Goal: Task Accomplishment & Management: Complete application form

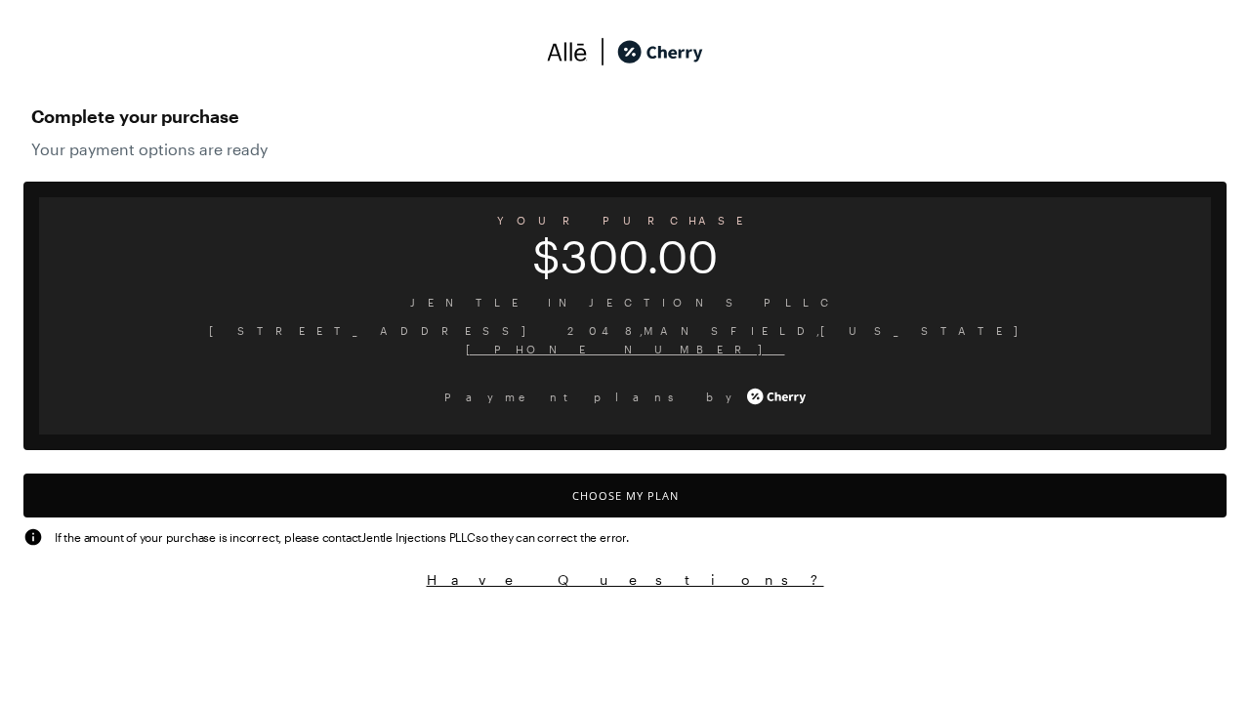
click at [625, 495] on button "Choose My Plan" at bounding box center [624, 496] width 1203 height 44
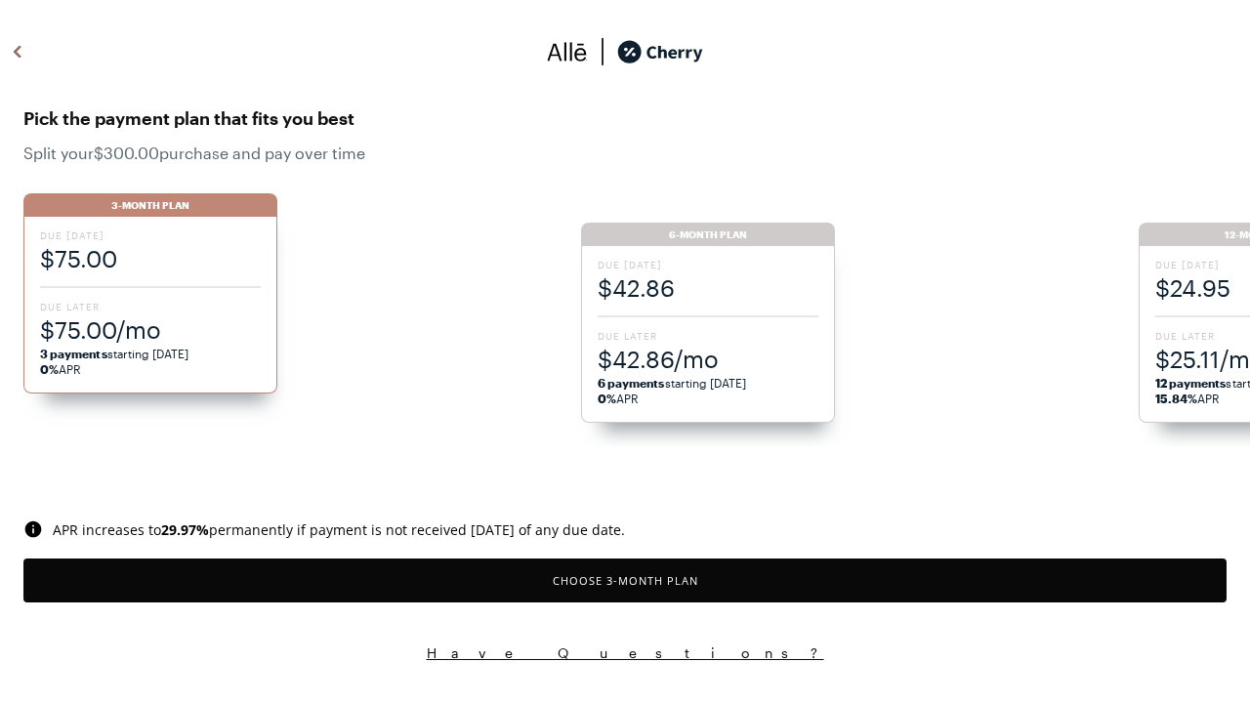
click at [625, 580] on button "Choose 3 -Month Plan" at bounding box center [624, 580] width 1203 height 44
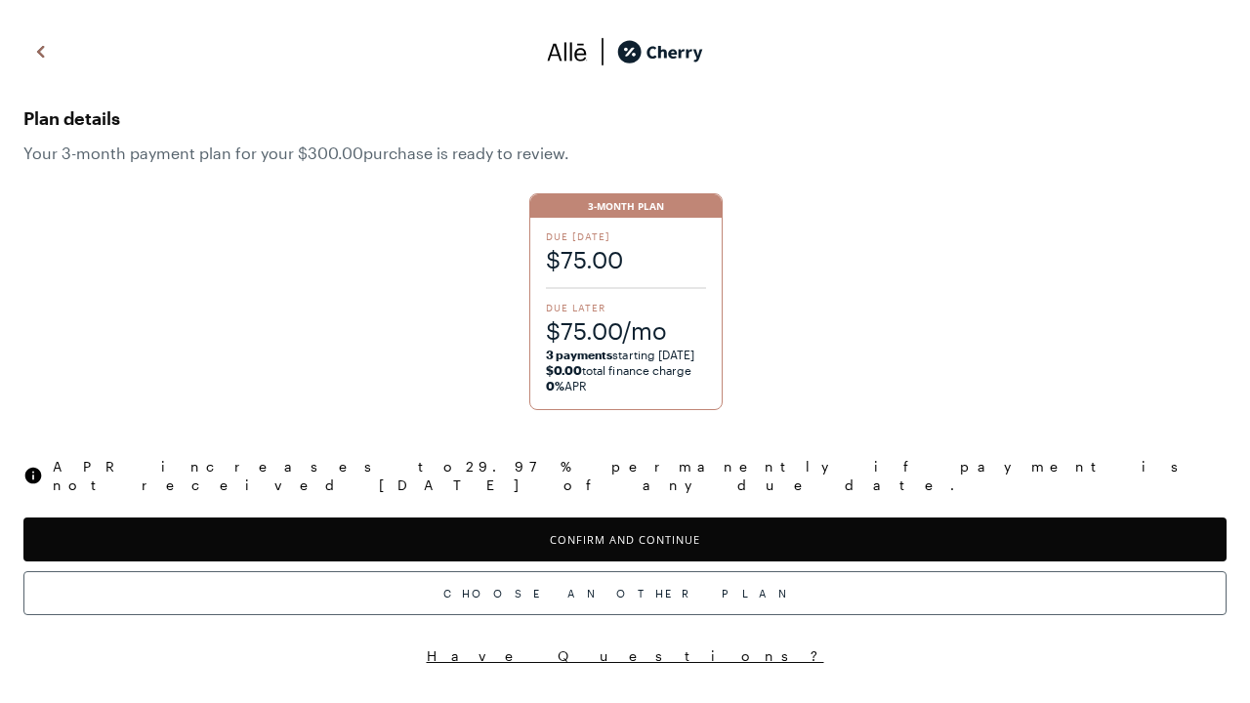
click at [625, 521] on button "Confirm and Continue" at bounding box center [624, 539] width 1203 height 44
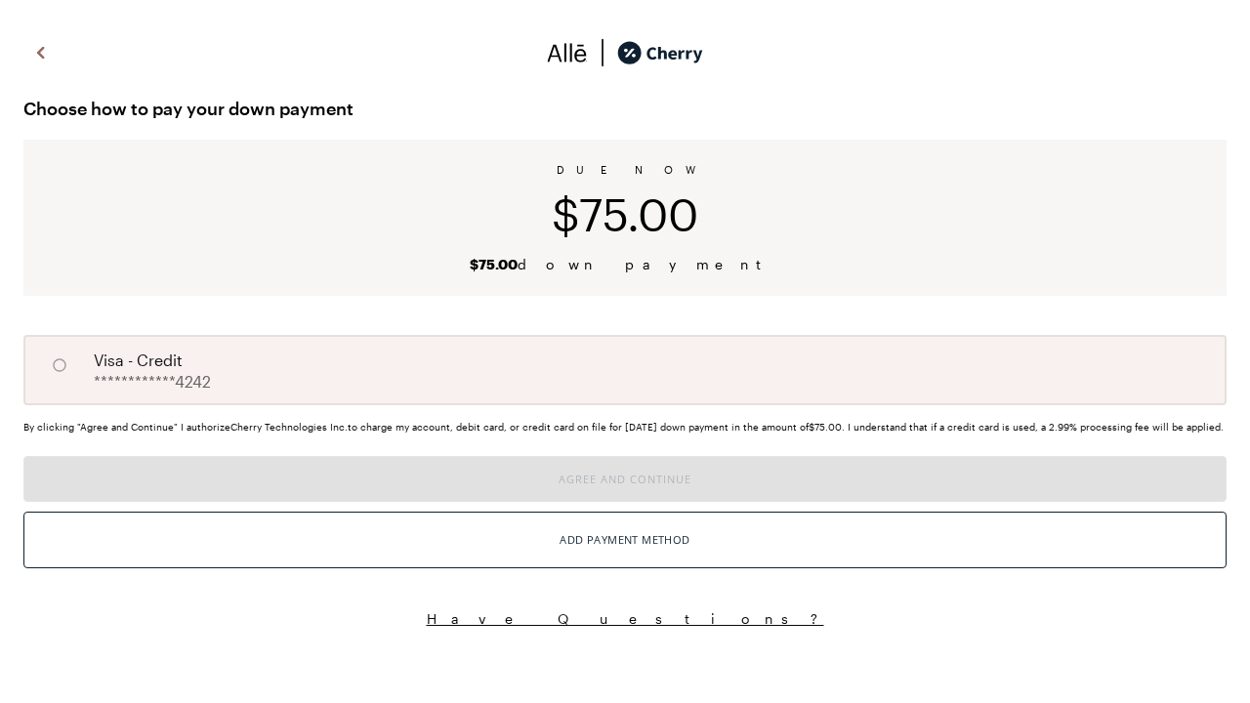
click at [60, 365] on input "A" at bounding box center [59, 365] width 33 height 33
radio input "true"
click at [625, 502] on button "Agree and Continue" at bounding box center [624, 479] width 1203 height 46
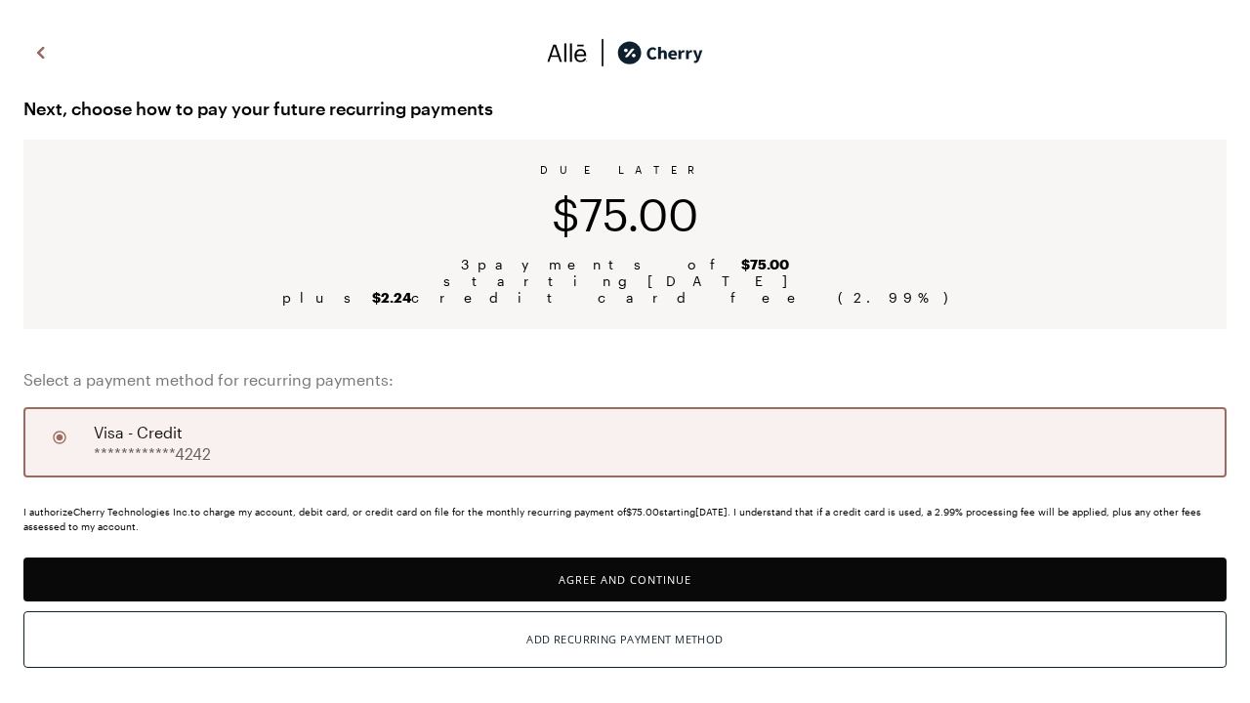
click at [625, 579] on button "Agree and Continue" at bounding box center [624, 580] width 1203 height 44
